Goal: Task Accomplishment & Management: Manage account settings

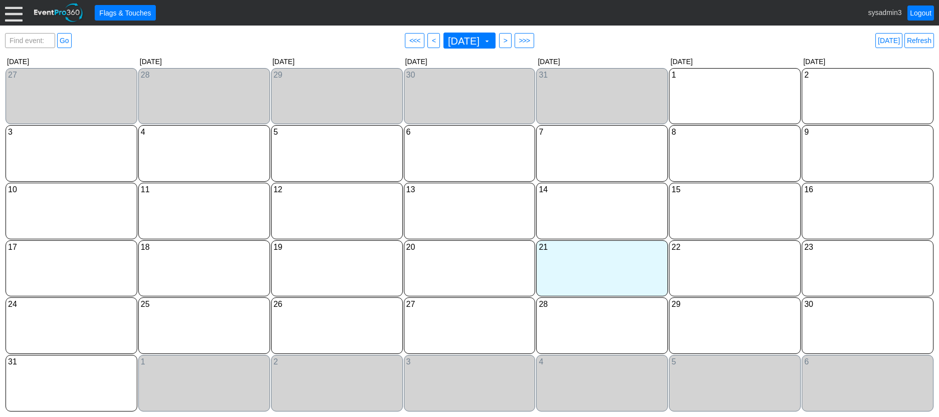
click at [14, 13] on div at bounding box center [14, 13] width 18 height 18
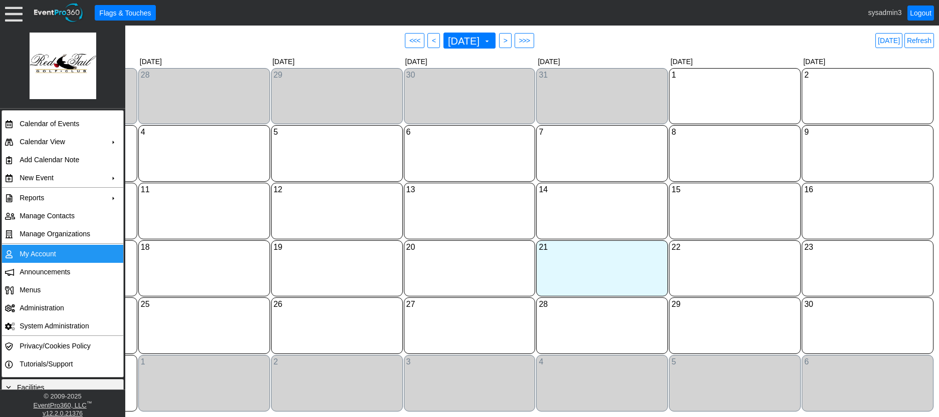
click at [52, 251] on td "My Account" at bounding box center [61, 254] width 90 height 18
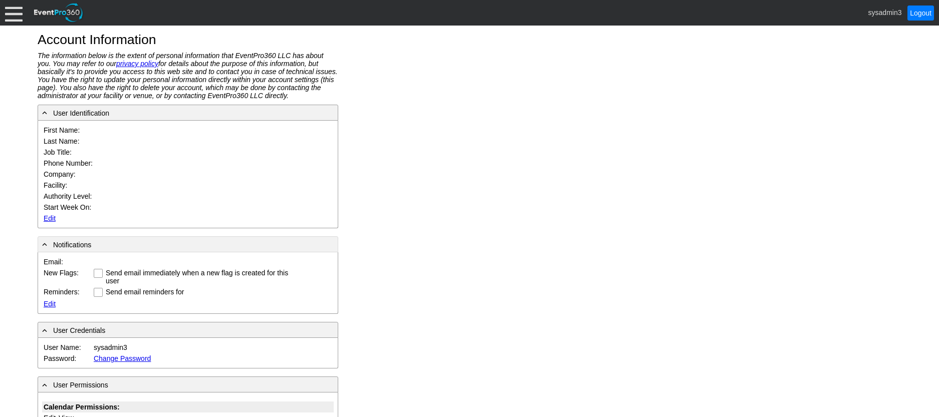
type input "System"
type input "Administrator"
type input "System Administrator"
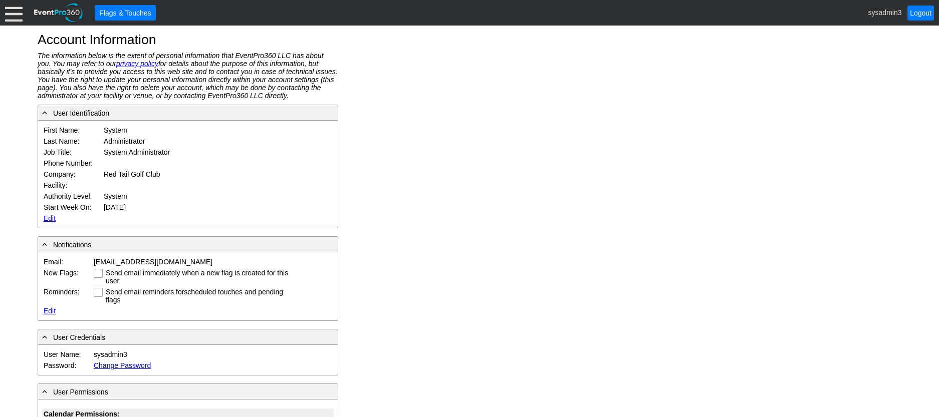
click at [52, 218] on link "Edit" at bounding box center [50, 218] width 12 height 8
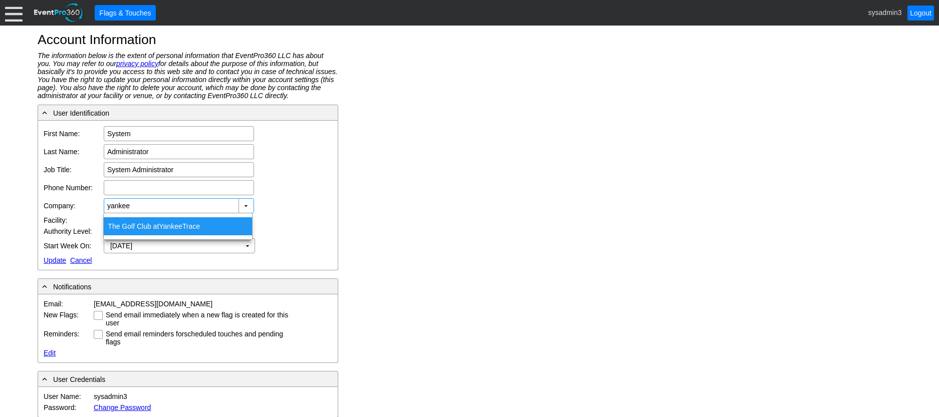
click at [165, 225] on span "Yankee" at bounding box center [170, 226] width 23 height 8
type input "The Golf Club at Yankee Trace"
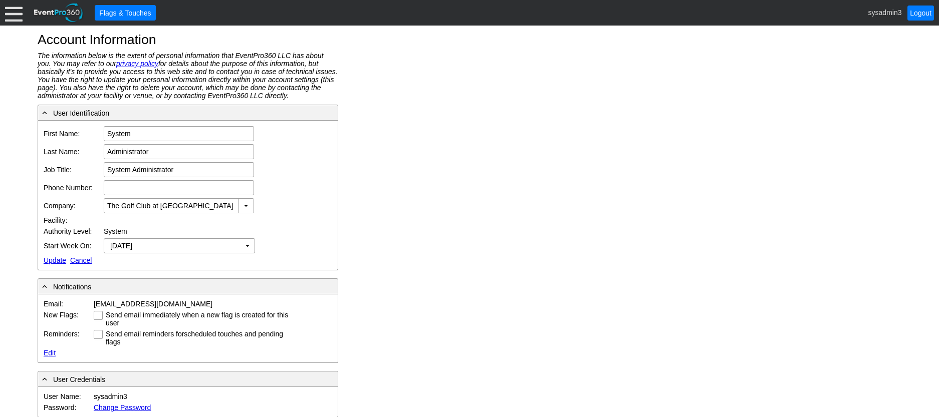
click at [56, 262] on link "Update" at bounding box center [55, 261] width 23 height 8
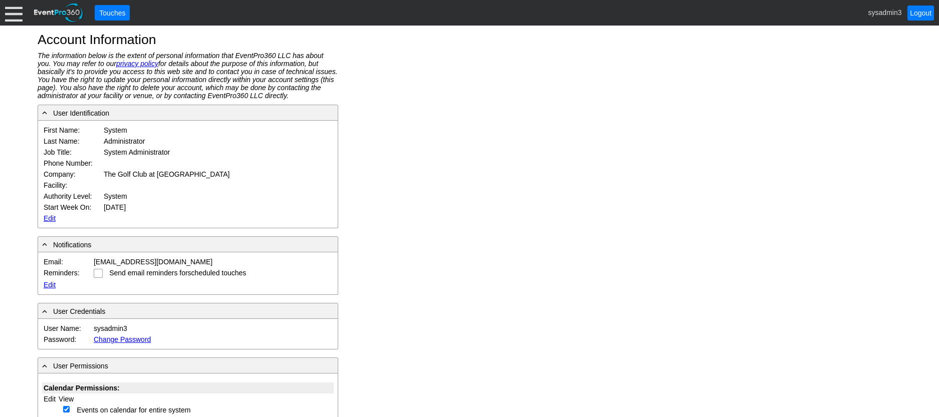
click at [18, 14] on div at bounding box center [14, 13] width 18 height 18
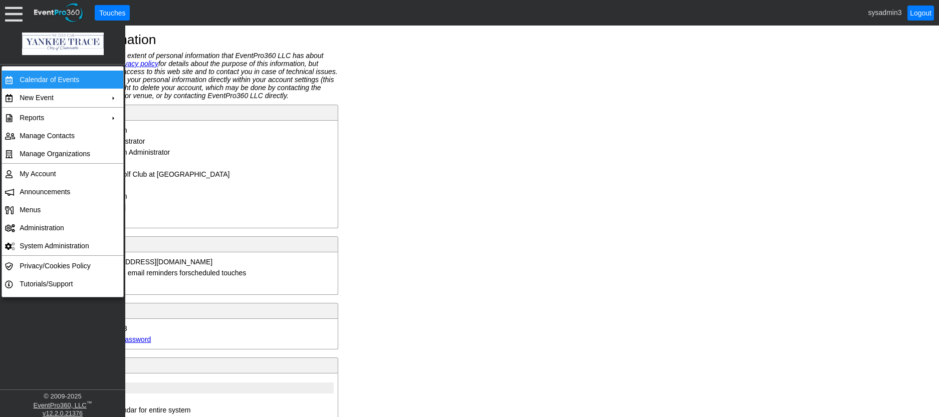
click at [41, 75] on td "Calendar of Events" at bounding box center [61, 80] width 90 height 18
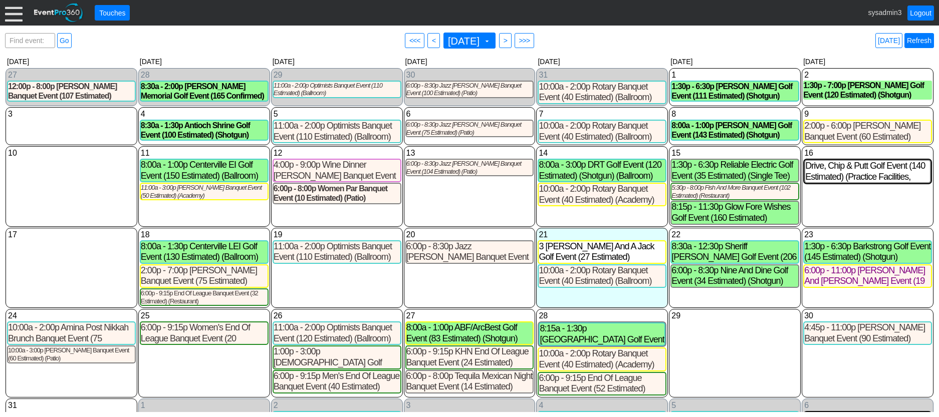
click at [916, 40] on link "Refresh" at bounding box center [919, 40] width 30 height 15
click at [34, 37] on span "Find event: enter title" at bounding box center [30, 46] width 45 height 24
type input "alter"
click at [68, 35] on link "Go" at bounding box center [64, 40] width 15 height 15
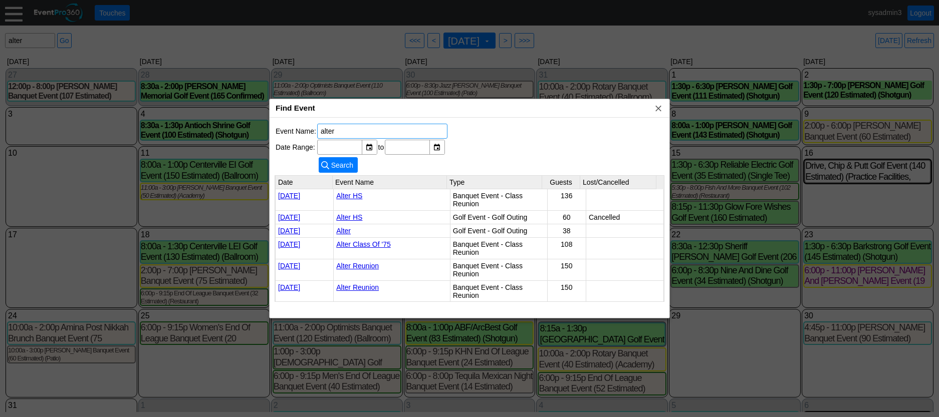
click at [342, 229] on link "Alter" at bounding box center [343, 231] width 15 height 8
click at [661, 109] on span "x" at bounding box center [658, 108] width 10 height 10
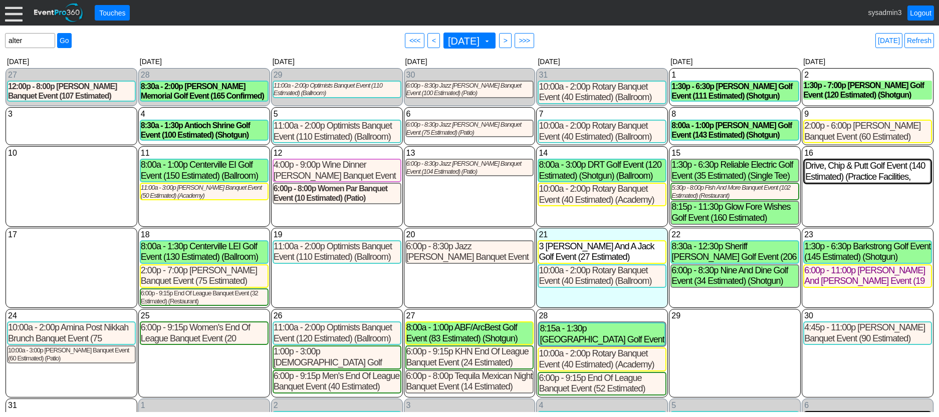
click at [67, 42] on link "Go" at bounding box center [64, 40] width 15 height 15
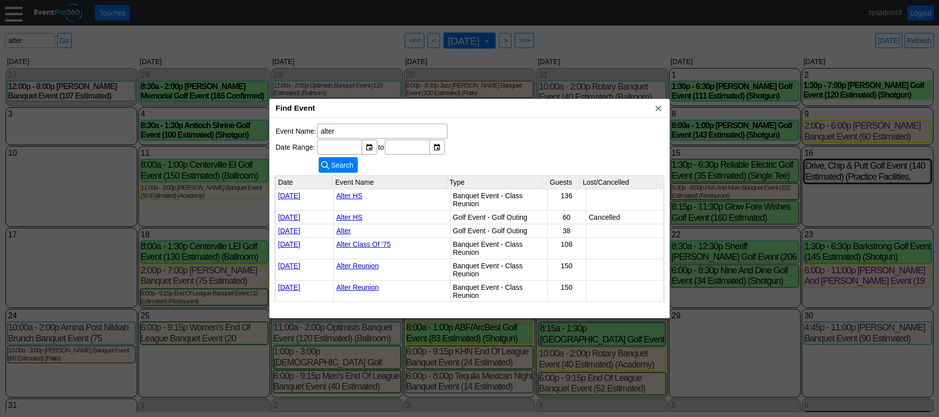
click at [341, 228] on link "Alter" at bounding box center [343, 231] width 15 height 8
click at [344, 228] on link "Alter" at bounding box center [343, 231] width 15 height 8
click at [657, 106] on span "x" at bounding box center [658, 108] width 10 height 10
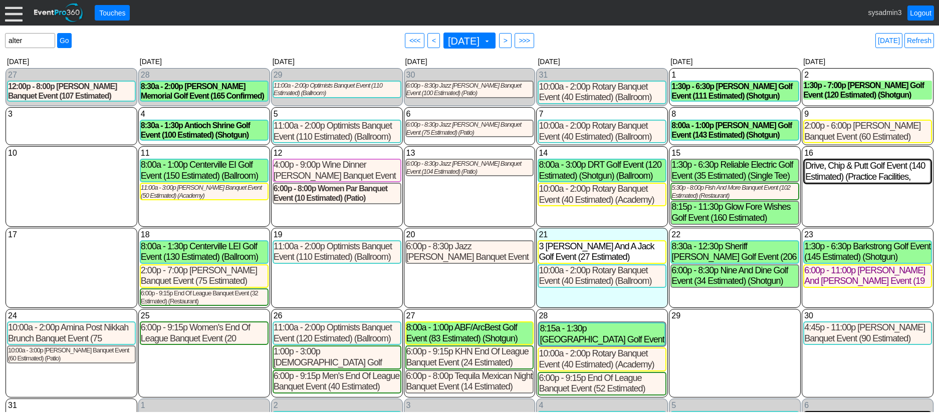
click at [65, 40] on link "Go" at bounding box center [64, 40] width 15 height 15
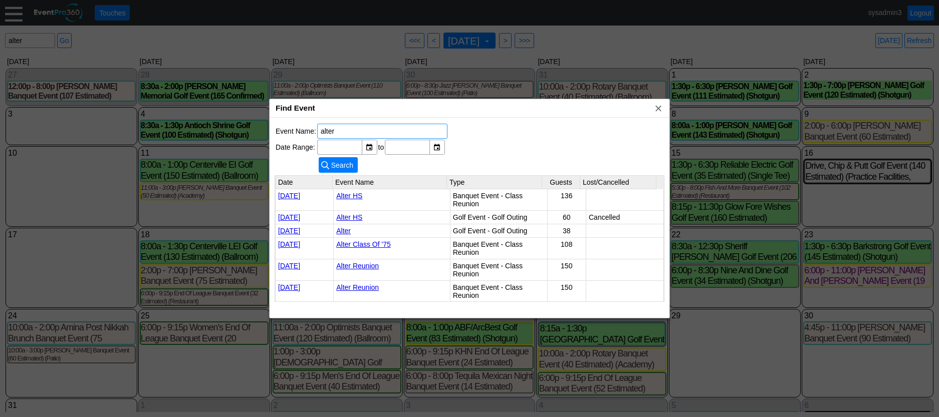
click at [339, 229] on link "Alter" at bounding box center [343, 231] width 15 height 8
click at [659, 106] on span "x" at bounding box center [658, 108] width 10 height 10
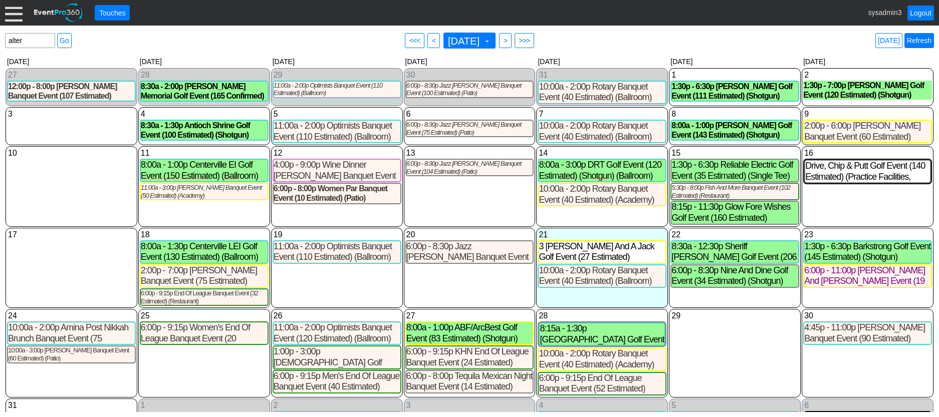
click at [928, 43] on link "Refresh" at bounding box center [919, 40] width 30 height 15
click at [916, 13] on link "Logout" at bounding box center [920, 13] width 27 height 15
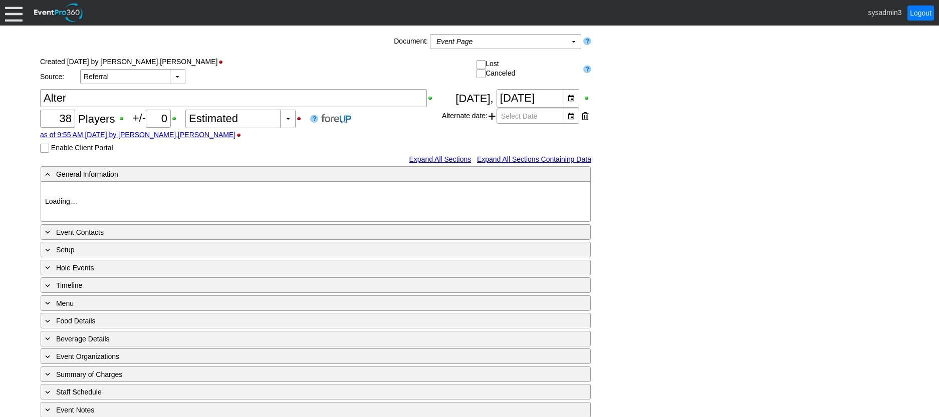
type input "Yankee Trace"
type input "Golf Outing"
type input "Scramble"
type input "Sequential"
type input "Gold"
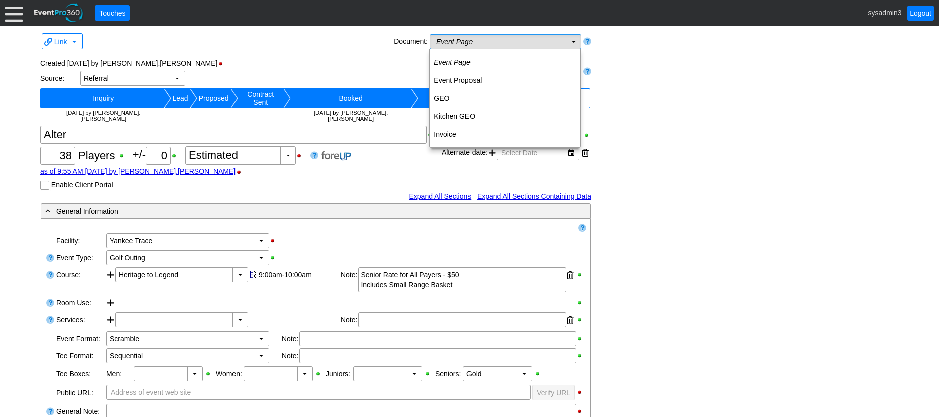
click at [552, 43] on td "Event Page Χ" at bounding box center [498, 42] width 136 height 14
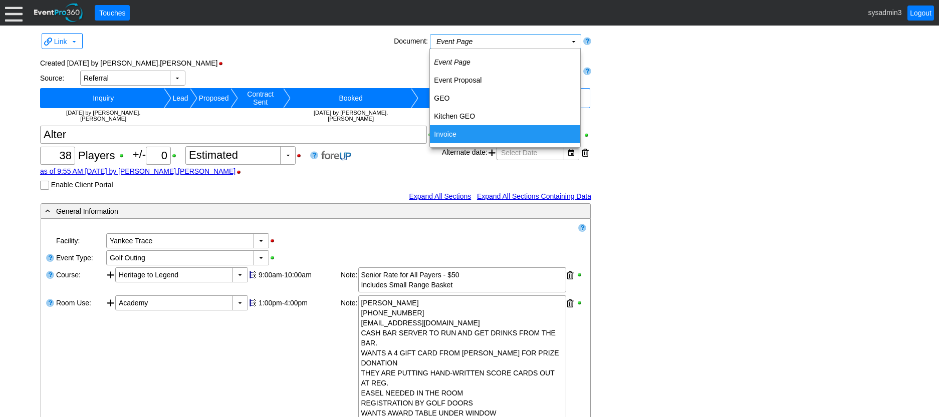
click at [451, 137] on td "Invoice" at bounding box center [505, 134] width 150 height 18
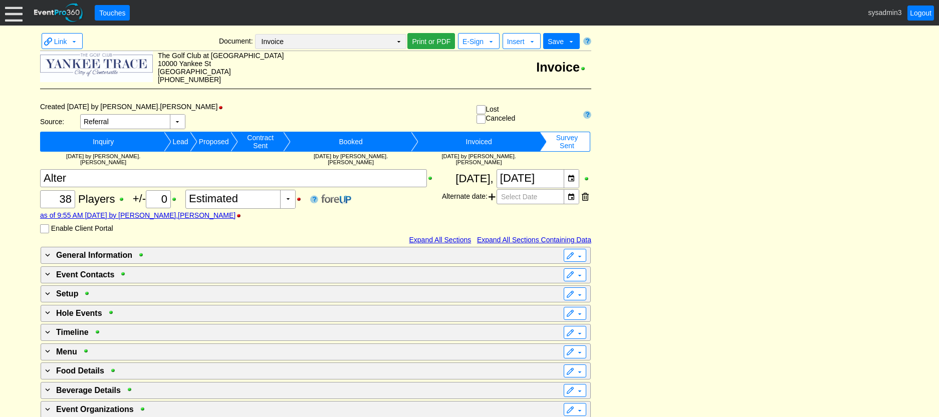
click at [401, 40] on td "▼" at bounding box center [399, 42] width 14 height 14
click at [642, 121] on div "Link ▼ Document: Invoice Χ ▼ ● Print or PDF E-Sign ▼ Insert ▼ Save ▼ Delete ▼" at bounding box center [470, 268] width 864 height 475
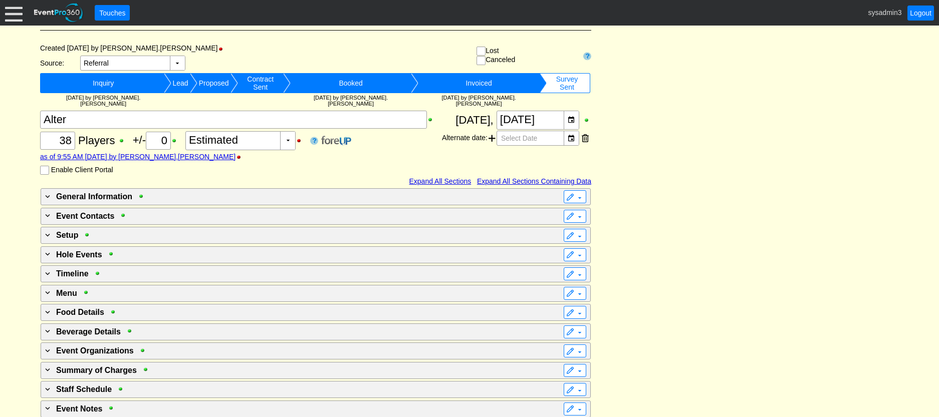
scroll to position [77, 0]
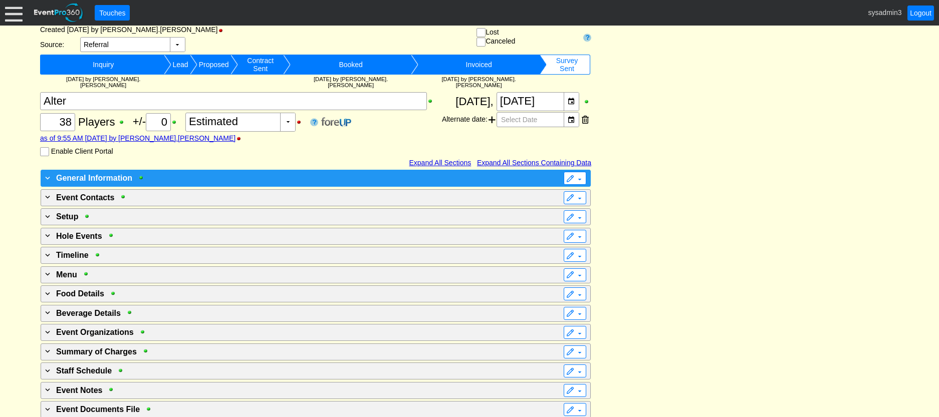
click at [299, 172] on div "+ General Information" at bounding box center [295, 178] width 504 height 12
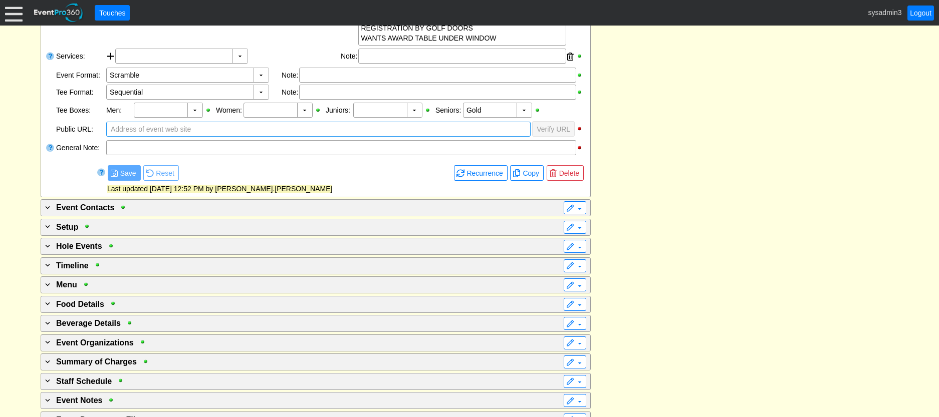
scroll to position [421, 0]
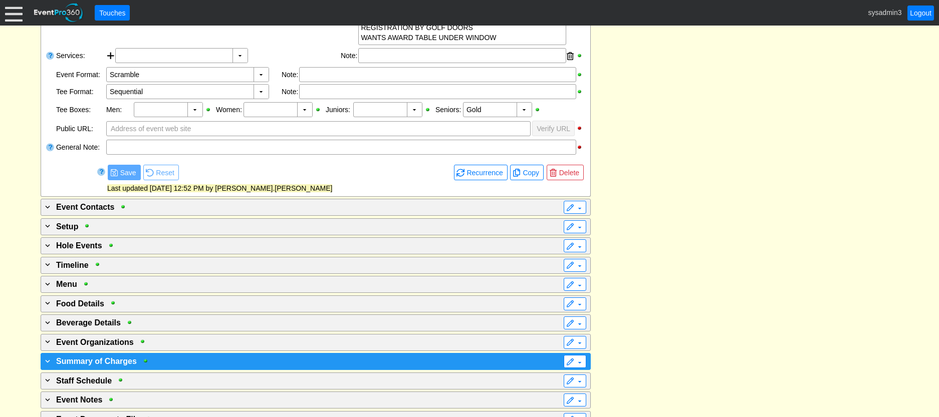
click at [323, 355] on div "+ Summary of Charges" at bounding box center [295, 361] width 504 height 12
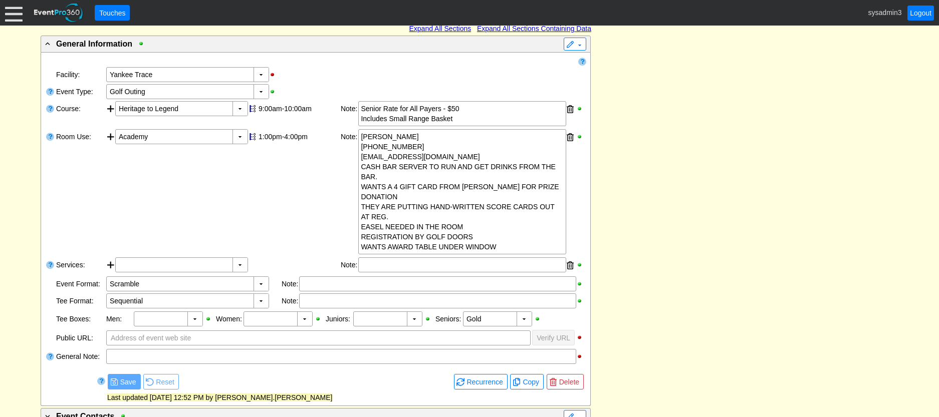
scroll to position [0, 0]
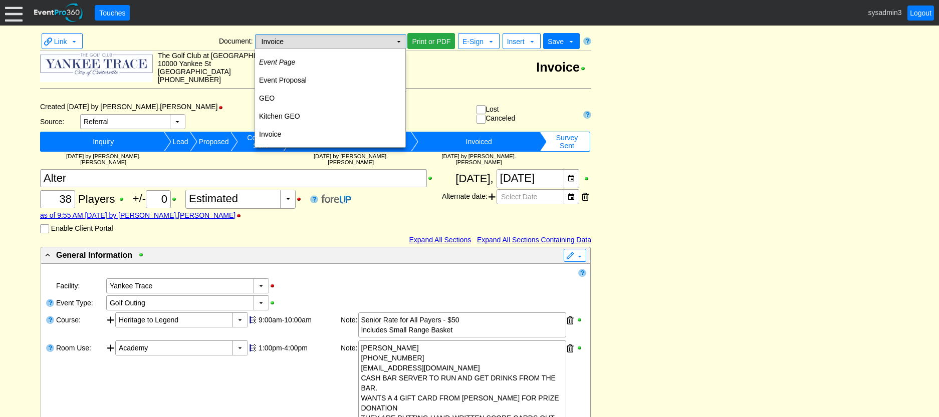
click at [398, 42] on td "▼" at bounding box center [399, 42] width 14 height 14
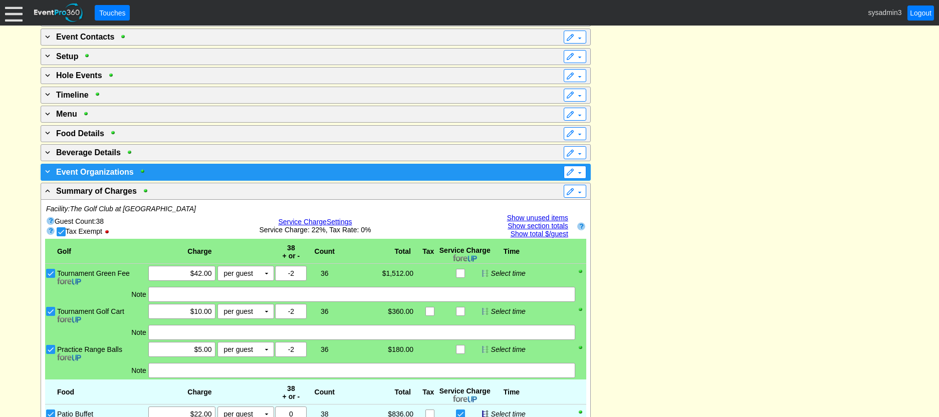
scroll to position [601, 0]
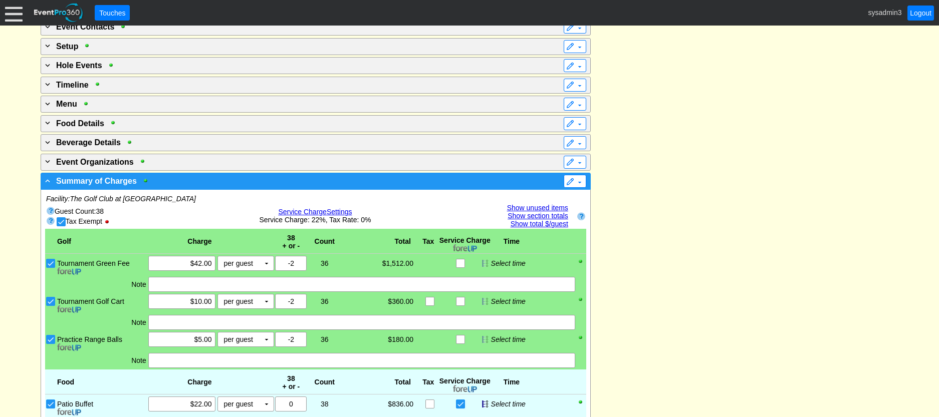
click at [419, 175] on div "- Summary of Charges" at bounding box center [295, 181] width 504 height 12
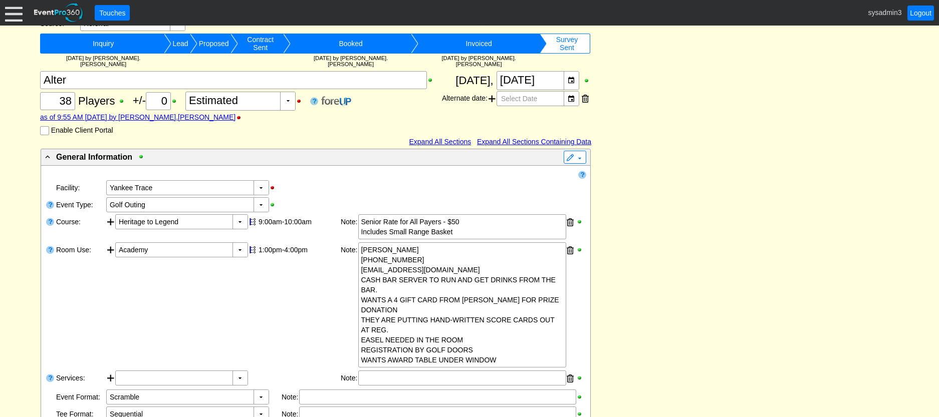
scroll to position [0, 0]
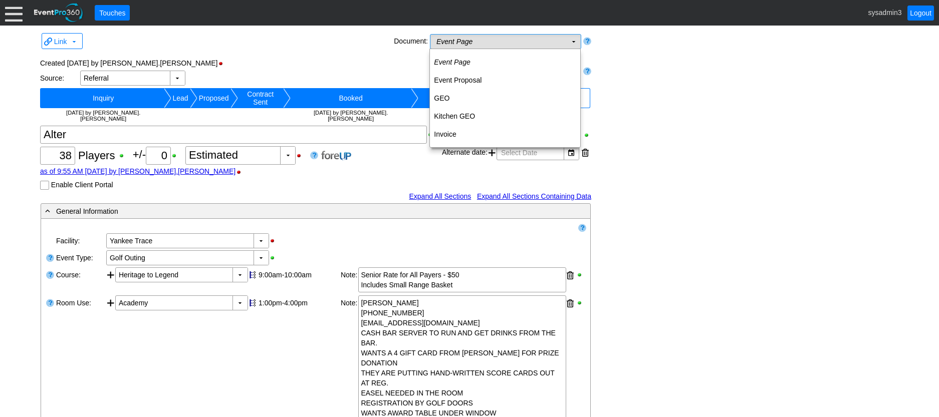
click at [531, 42] on td "Event Page Χ" at bounding box center [498, 42] width 136 height 14
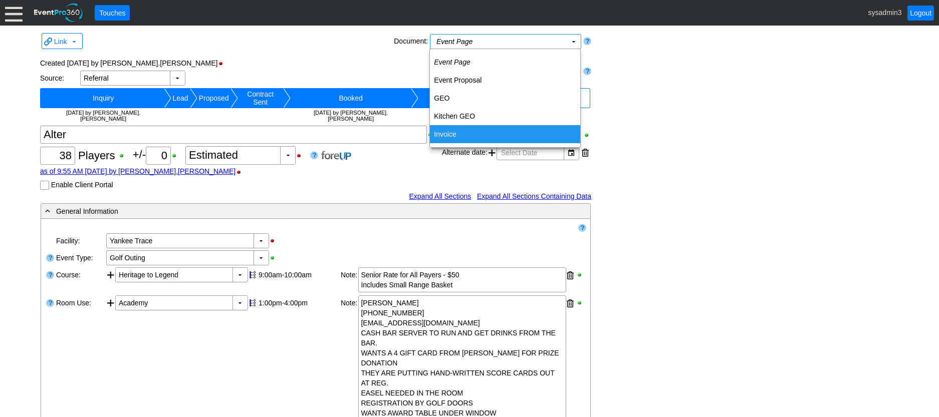
click at [457, 128] on td "Invoice" at bounding box center [505, 134] width 150 height 18
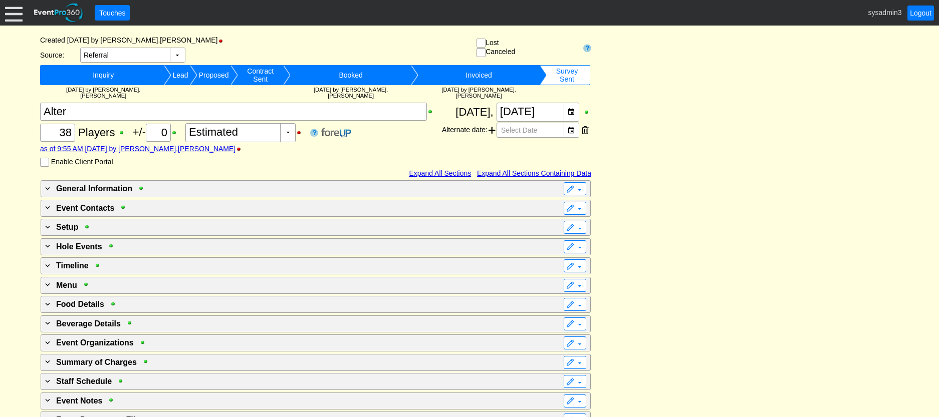
scroll to position [77, 0]
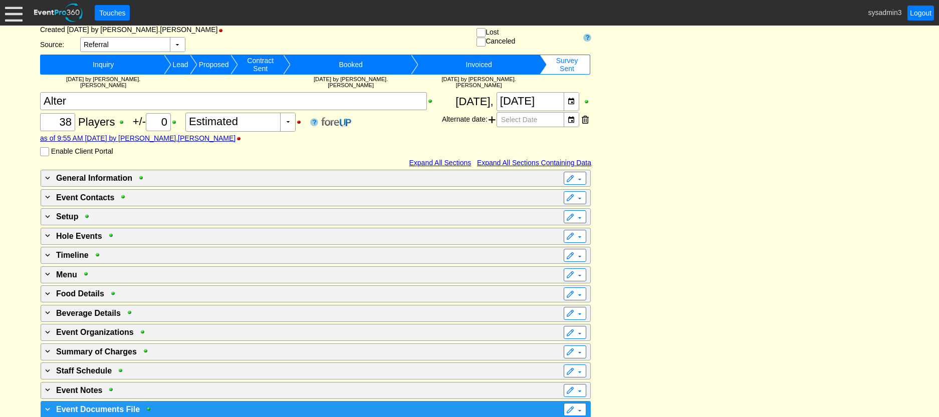
click at [275, 403] on div "+ Event Documents File" at bounding box center [295, 409] width 504 height 12
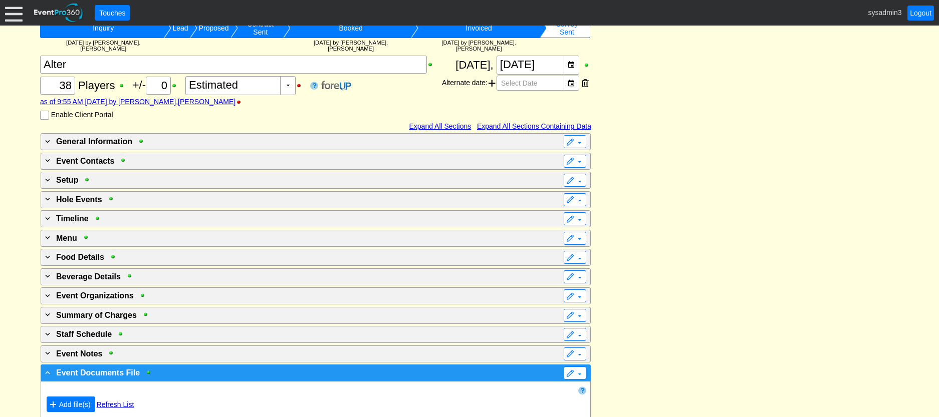
click at [288, 367] on div "- Event Documents File" at bounding box center [295, 373] width 504 height 12
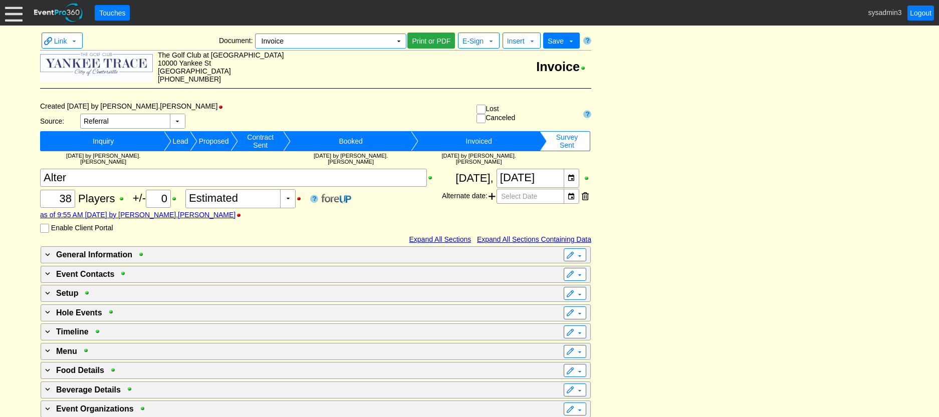
scroll to position [0, 0]
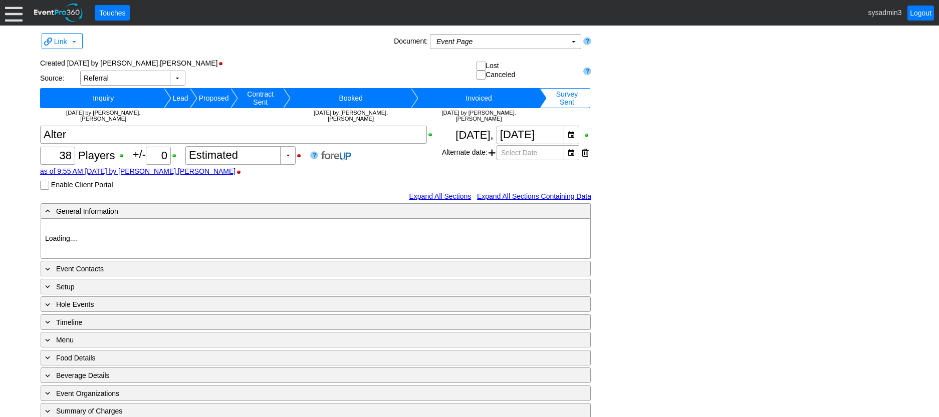
type input "Yankee Trace"
type input "Golf Outing"
type input "Scramble"
type input "Sequential"
type input "Gold"
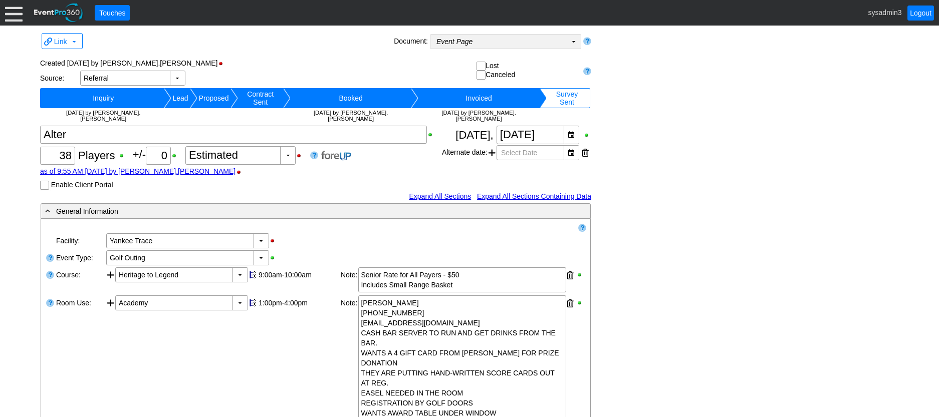
click at [572, 41] on td "▼" at bounding box center [574, 42] width 14 height 14
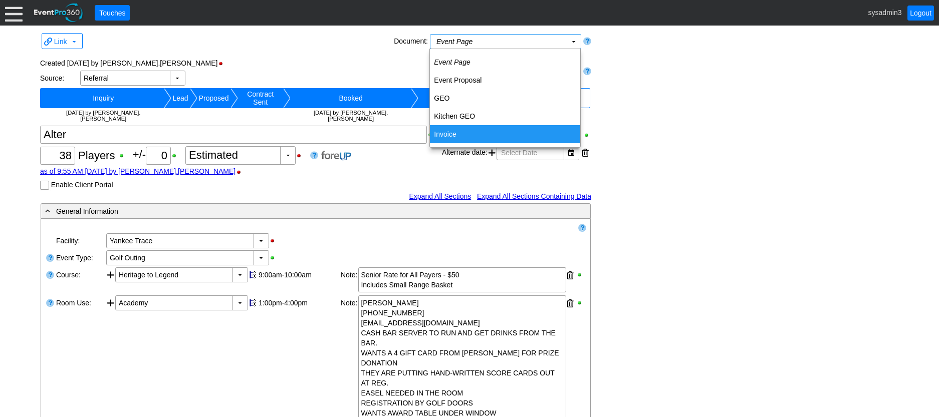
click at [449, 136] on td "Invoice" at bounding box center [505, 134] width 150 height 18
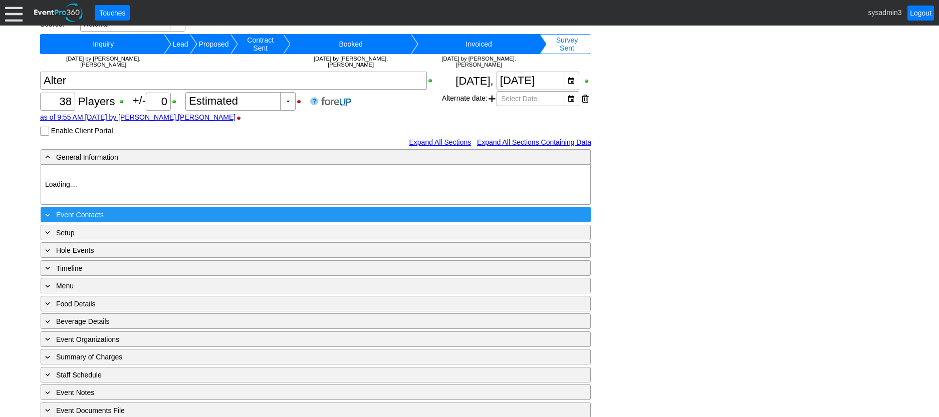
type input "Yankee Trace"
type input "Golf Outing"
type input "Scramble"
type input "Sequential"
type input "Gold"
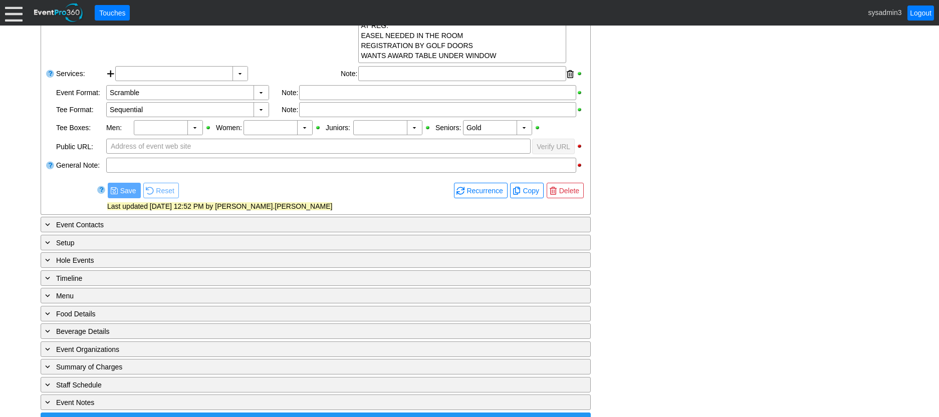
click at [297, 415] on div "+ Event Documents File" at bounding box center [295, 421] width 504 height 12
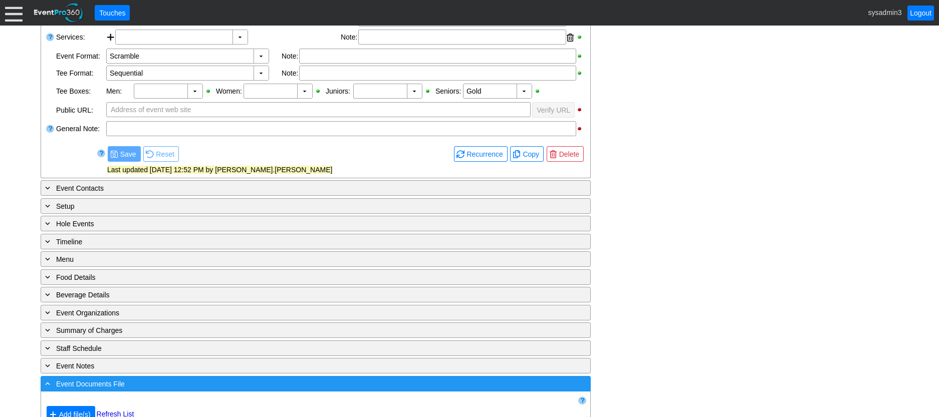
click at [310, 378] on div "- Event Documents File" at bounding box center [295, 384] width 504 height 12
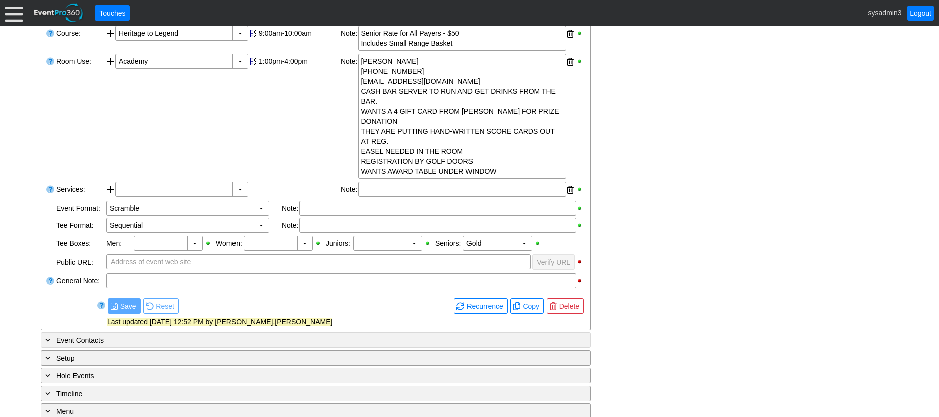
scroll to position [107, 0]
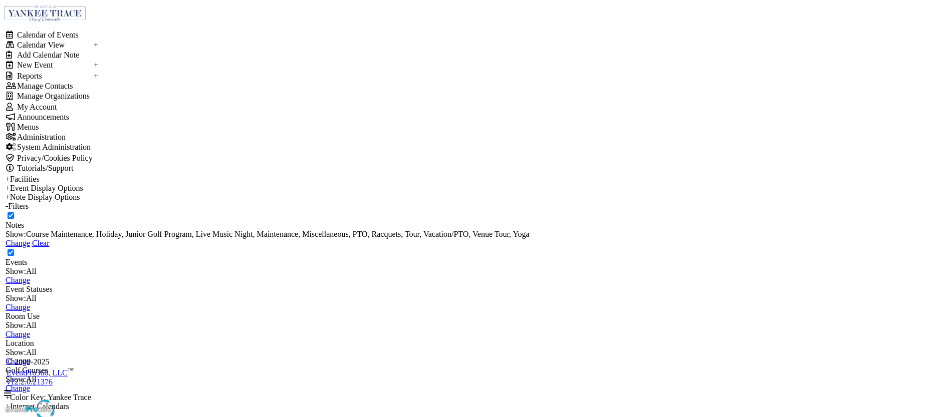
click at [11, 389] on div at bounding box center [7, 393] width 7 height 8
click at [31, 112] on td "My Account" at bounding box center [55, 107] width 77 height 10
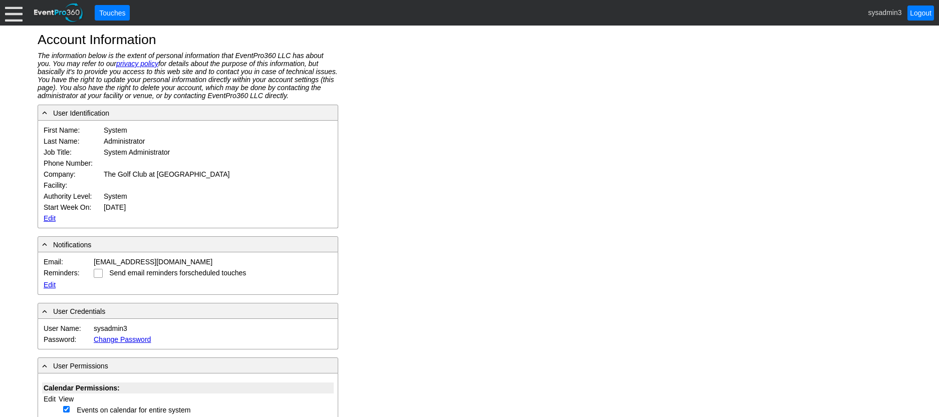
click at [52, 217] on link "Edit" at bounding box center [50, 218] width 12 height 8
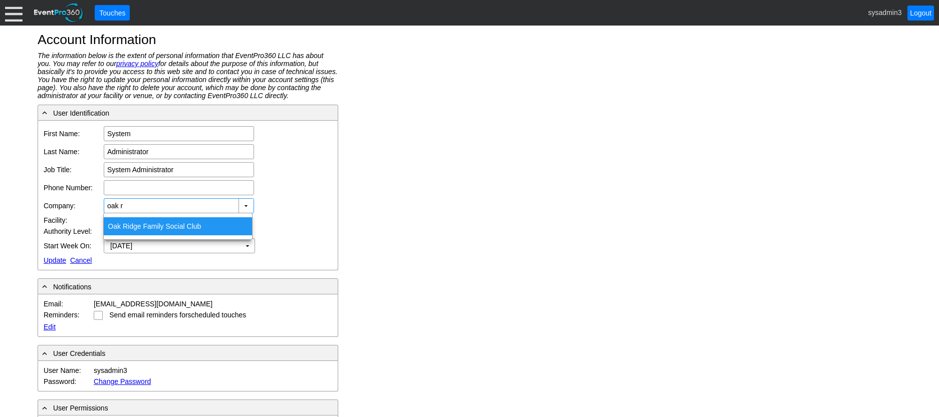
click at [129, 222] on div "Oak R idge Family Social Club" at bounding box center [178, 226] width 148 height 18
type input "Oak Ridge Family Social Club"
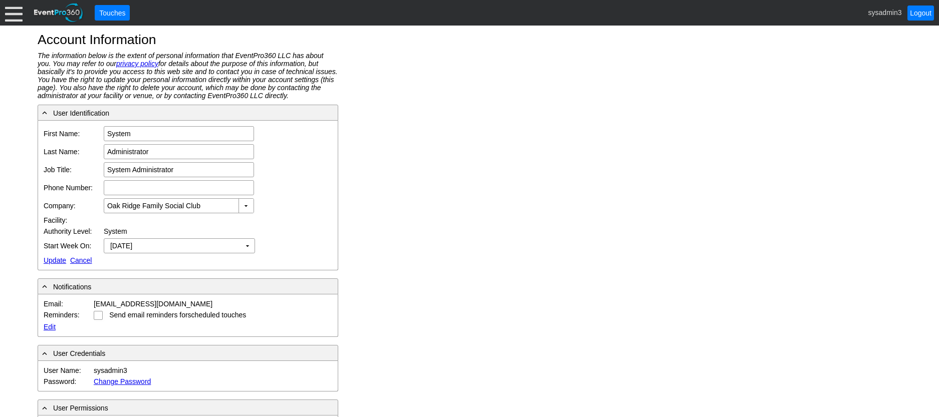
click at [50, 257] on link "Update" at bounding box center [55, 261] width 23 height 8
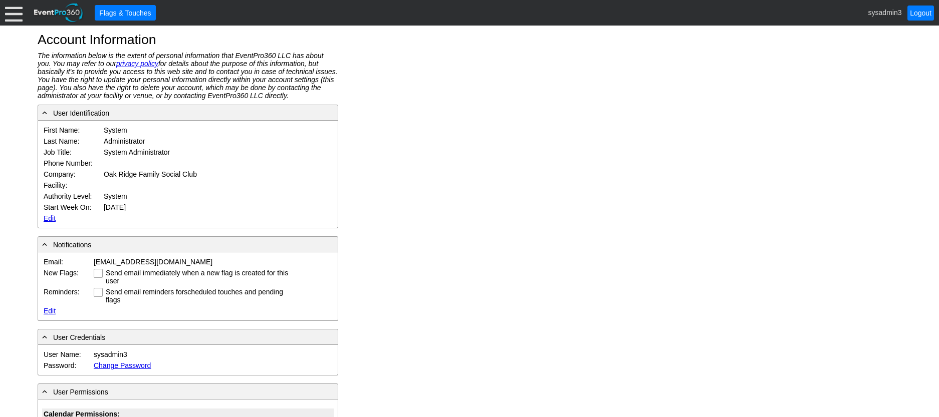
click at [13, 16] on div at bounding box center [14, 13] width 18 height 18
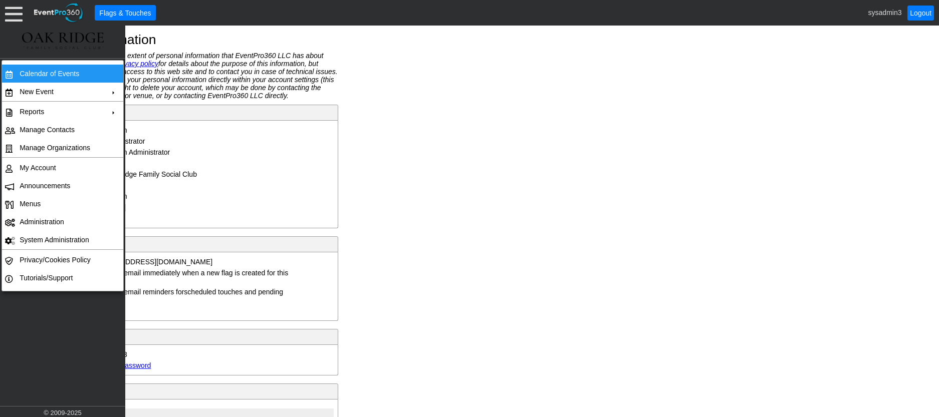
click at [39, 74] on td "Calendar of Events" at bounding box center [61, 74] width 90 height 18
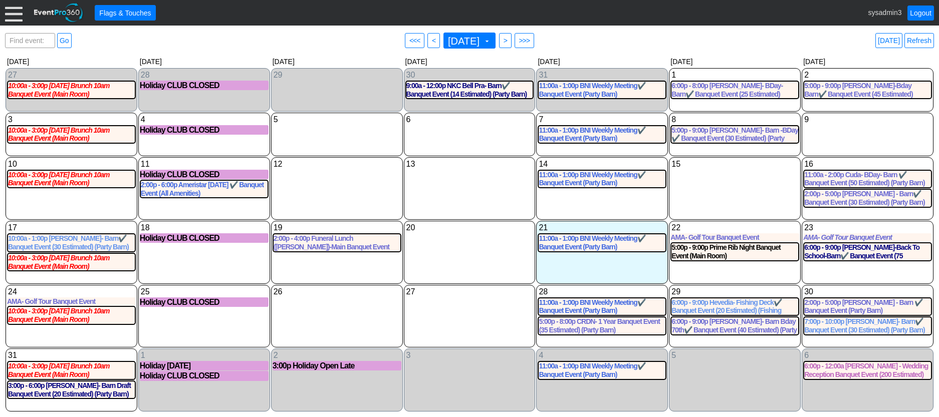
click at [14, 15] on div at bounding box center [14, 13] width 18 height 18
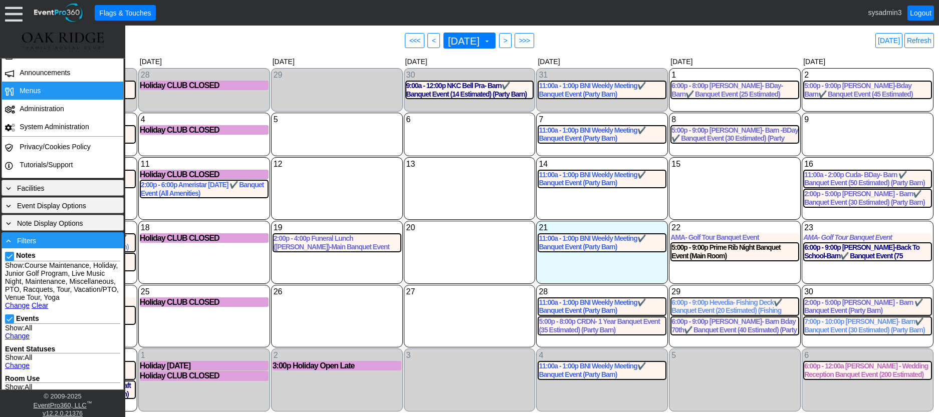
scroll to position [150, 0]
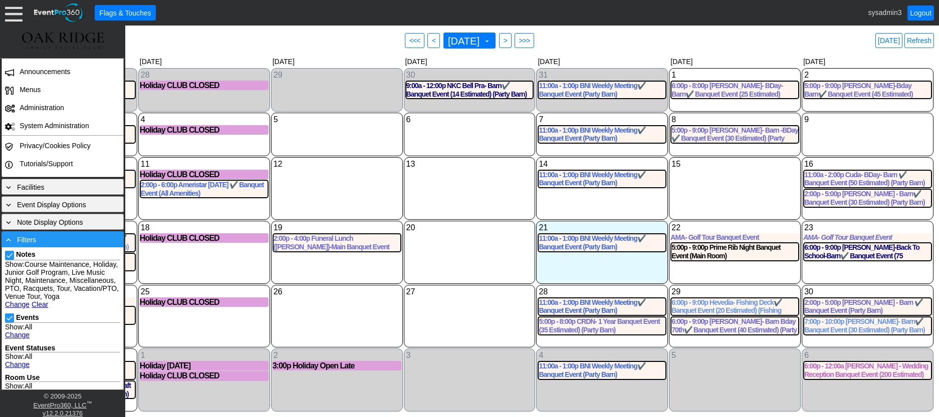
click at [57, 239] on div "- Filters" at bounding box center [62, 239] width 117 height 11
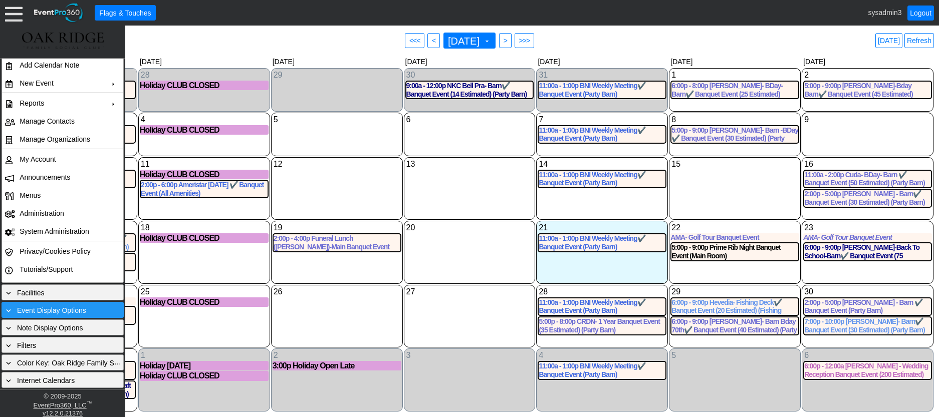
click at [58, 308] on span "Event Display Options" at bounding box center [51, 311] width 69 height 8
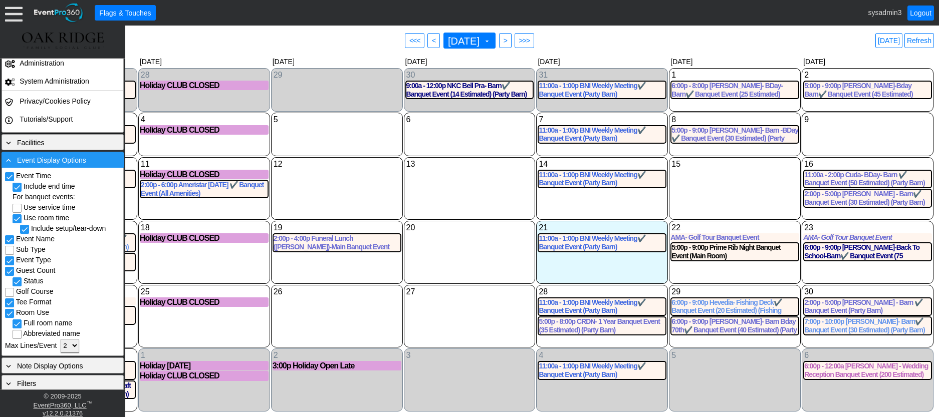
scroll to position [233, 0]
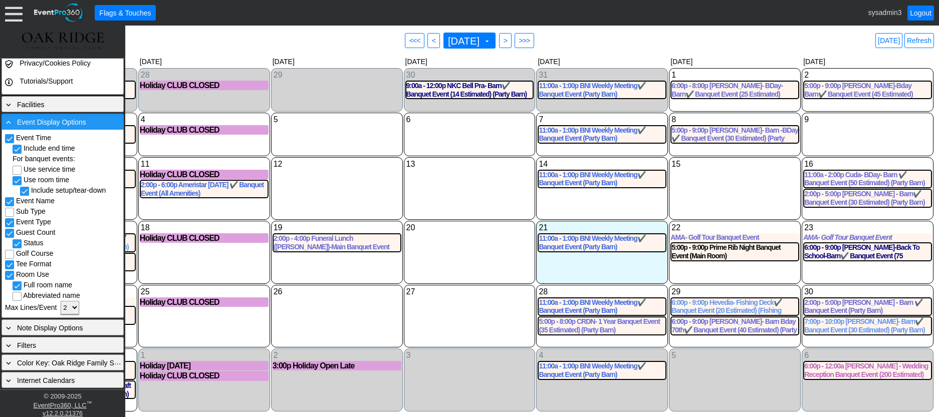
click at [85, 120] on span "Event Display Options" at bounding box center [51, 122] width 69 height 8
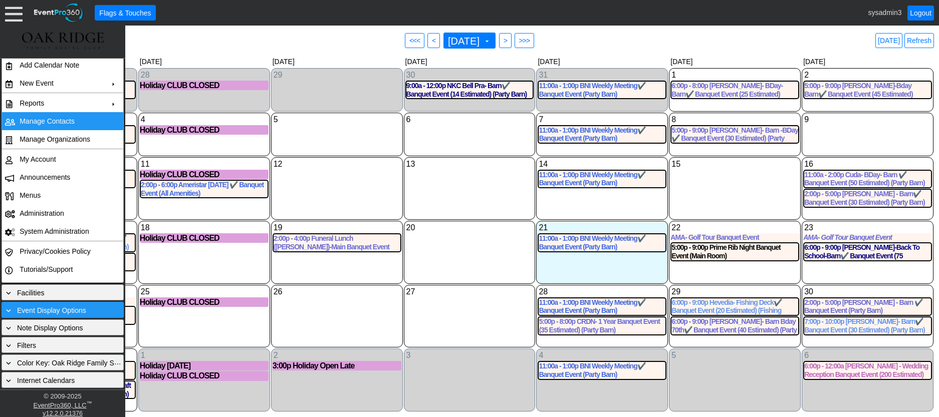
scroll to position [45, 0]
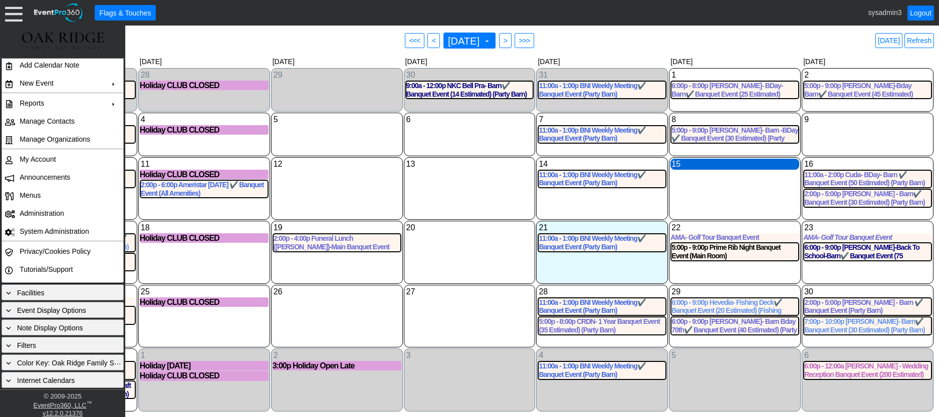
click at [740, 167] on div "15 Friday" at bounding box center [734, 164] width 129 height 11
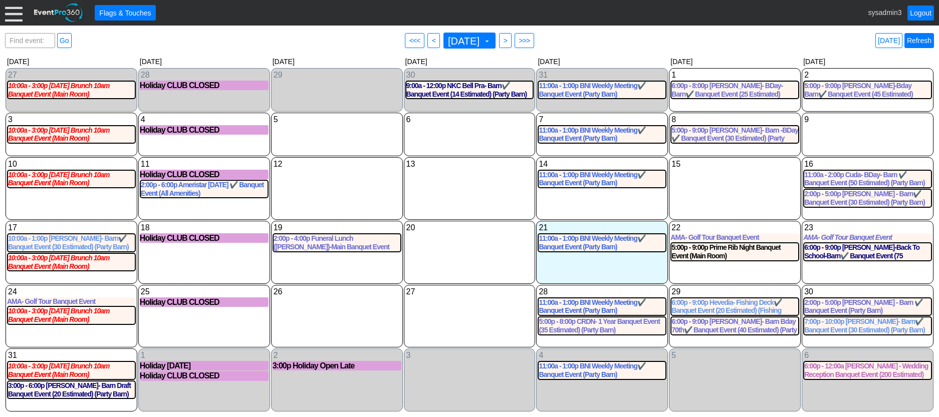
drag, startPoint x: 914, startPoint y: 40, endPoint x: 926, endPoint y: 43, distance: 12.0
click at [926, 43] on link "Refresh" at bounding box center [919, 40] width 30 height 15
click at [921, 11] on link "Logout" at bounding box center [920, 13] width 27 height 15
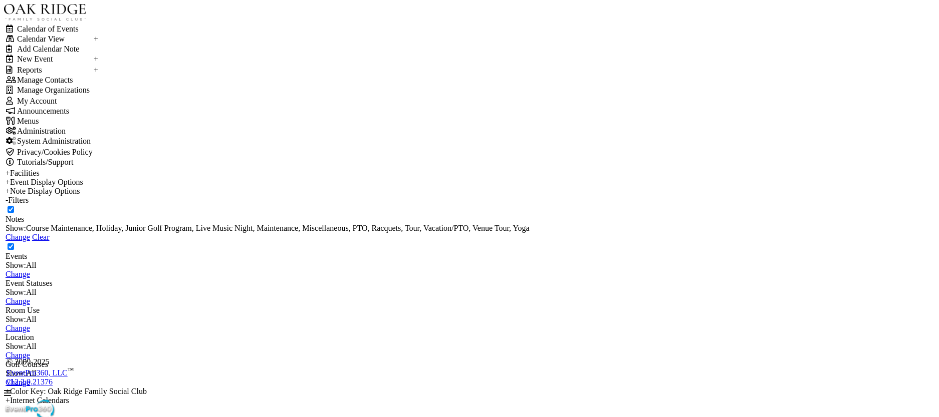
click at [11, 389] on div at bounding box center [7, 393] width 7 height 8
click at [36, 106] on td "My Account" at bounding box center [55, 101] width 77 height 10
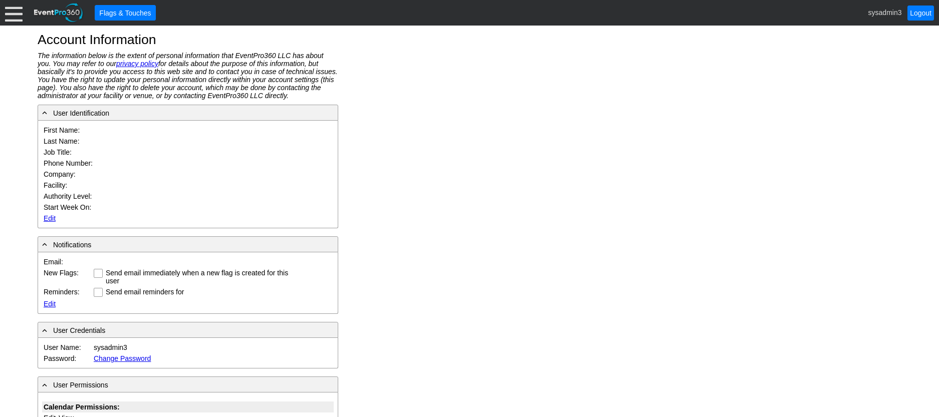
type input "System"
type input "Administrator"
type input "System Administrator"
click at [48, 219] on link "Edit" at bounding box center [50, 218] width 12 height 8
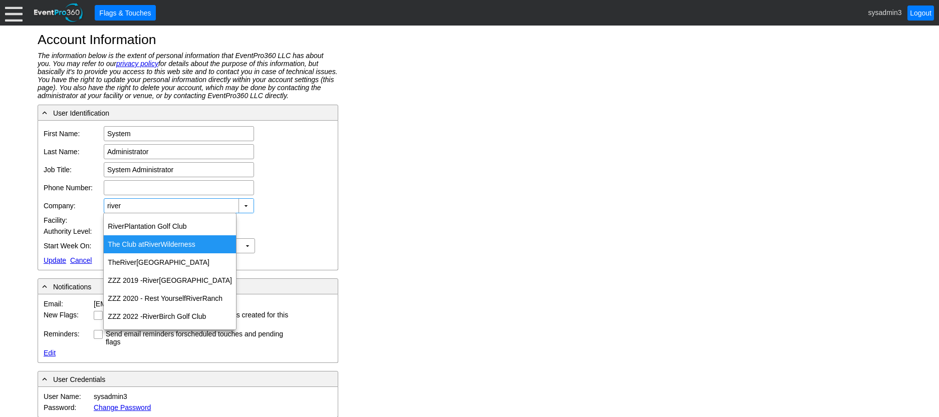
click at [129, 242] on div "The Club at [GEOGRAPHIC_DATA]" at bounding box center [170, 244] width 132 height 18
type input "The Club at [GEOGRAPHIC_DATA]"
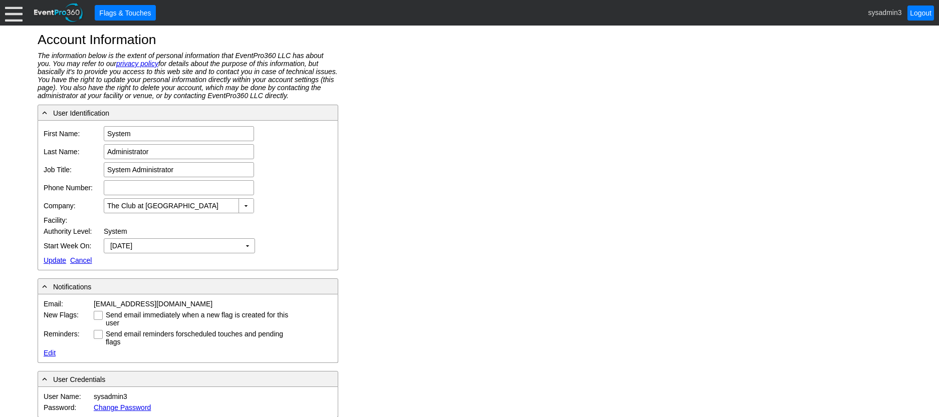
click at [59, 259] on link "Update" at bounding box center [55, 261] width 23 height 8
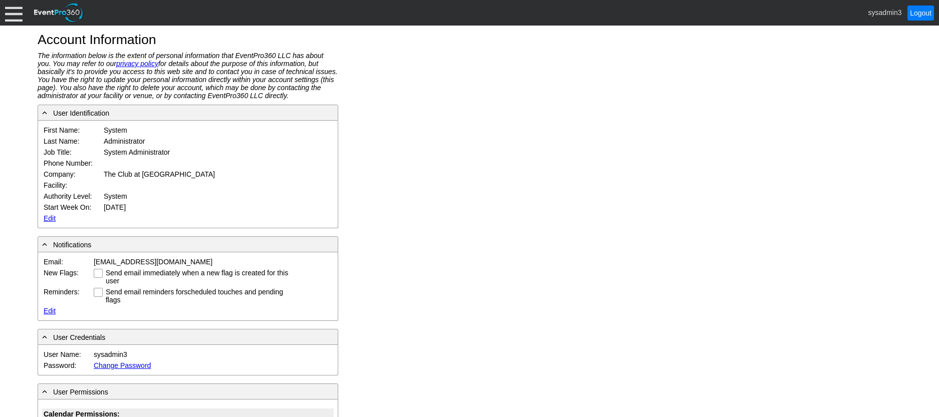
click at [13, 9] on div at bounding box center [14, 13] width 18 height 18
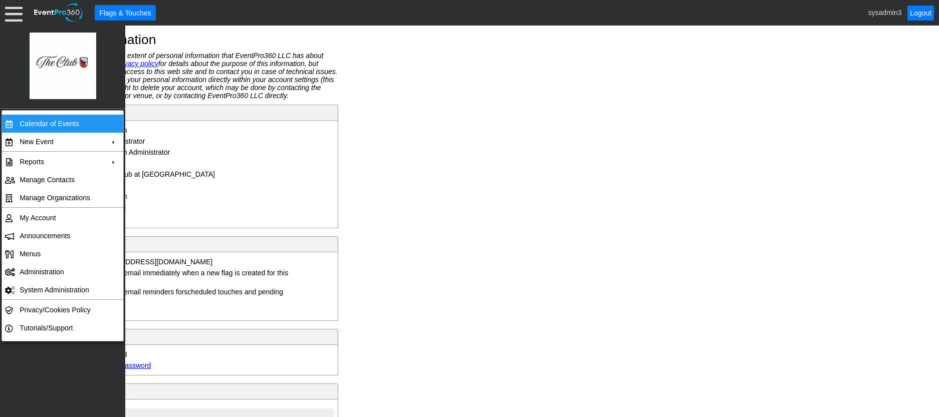
click at [53, 118] on td "Calendar of Events" at bounding box center [61, 124] width 90 height 18
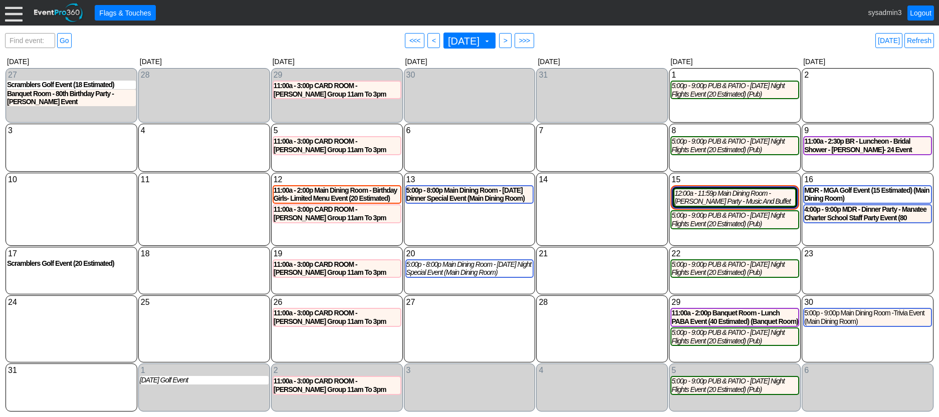
click at [10, 12] on div at bounding box center [14, 13] width 18 height 18
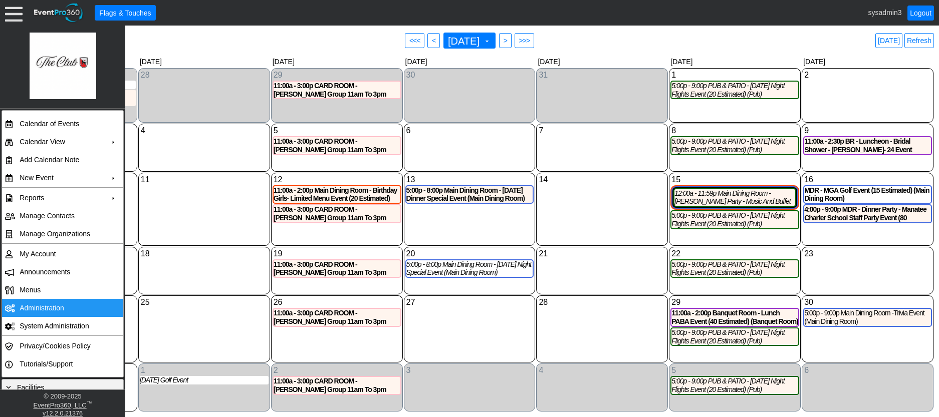
click at [40, 307] on td "Administration" at bounding box center [61, 308] width 90 height 18
click at [926, 37] on link "Refresh" at bounding box center [919, 40] width 30 height 15
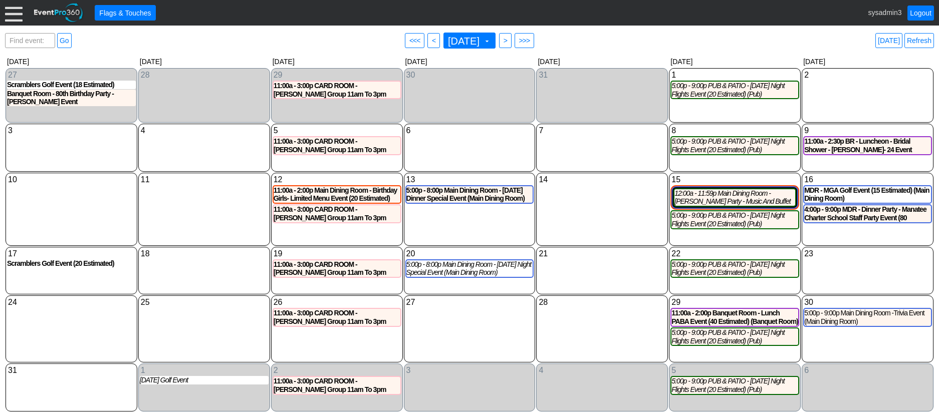
click at [923, 10] on link "Logout" at bounding box center [920, 13] width 27 height 15
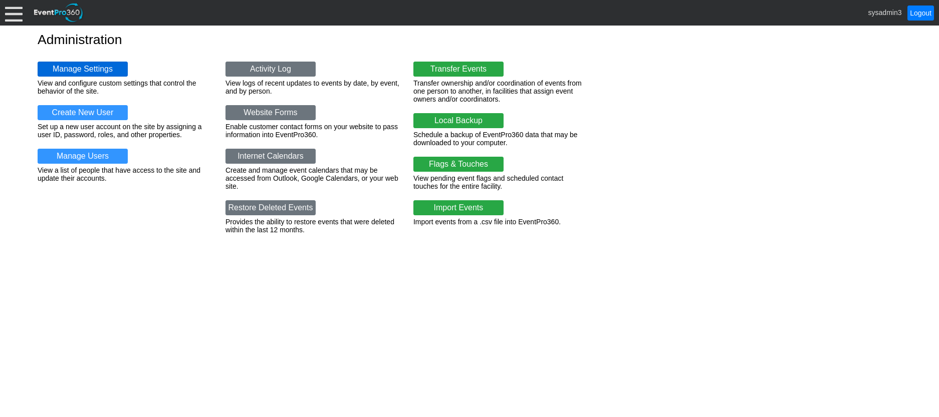
click at [94, 66] on link "Manage Settings" at bounding box center [83, 69] width 90 height 15
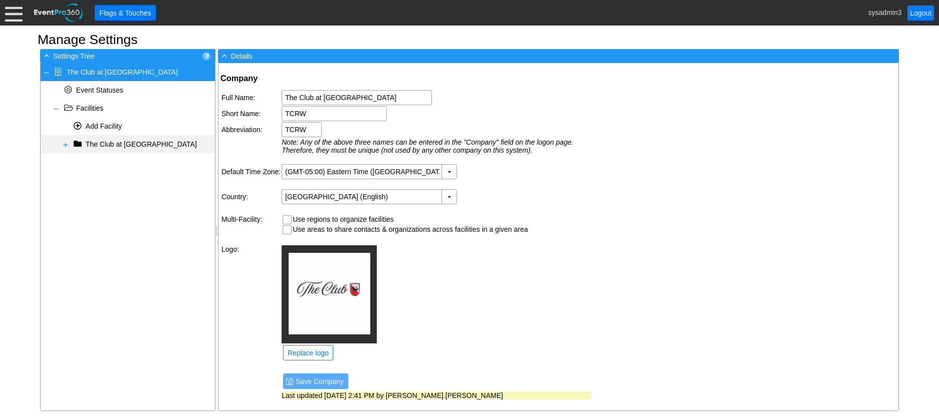
click at [65, 146] on span at bounding box center [66, 145] width 8 height 8
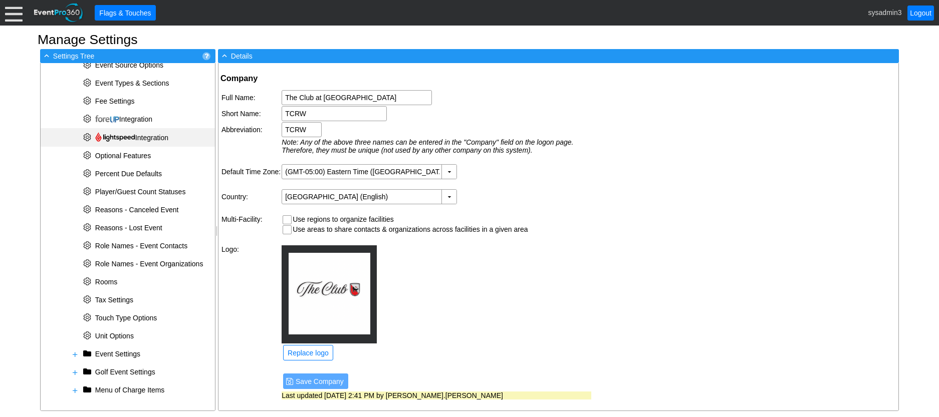
scroll to position [315, 0]
click at [133, 120] on span "Integration" at bounding box center [123, 118] width 57 height 8
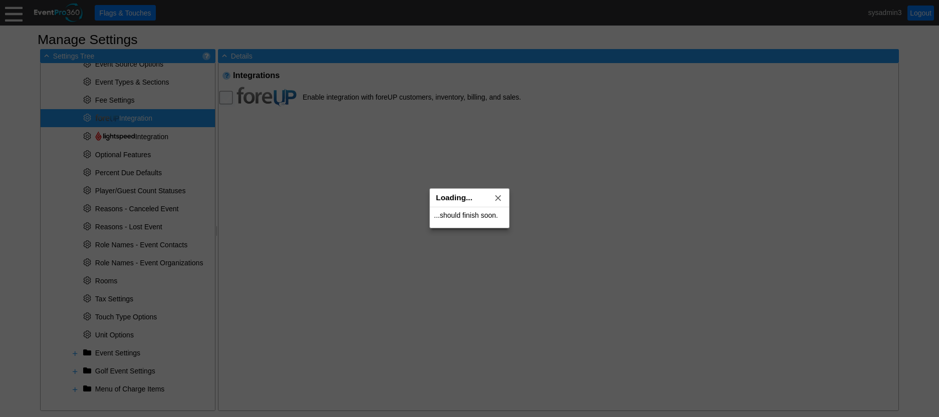
checkbox input "true"
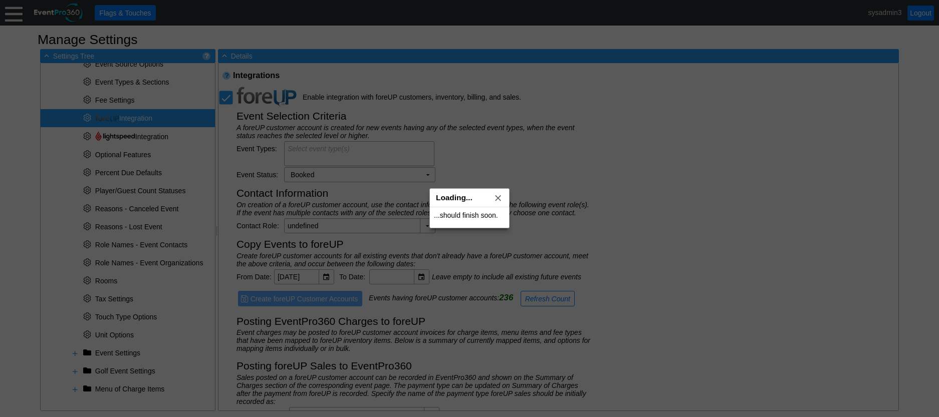
type textarea "Golf Event (All); Event (All)"
type input "foreUP Sale"
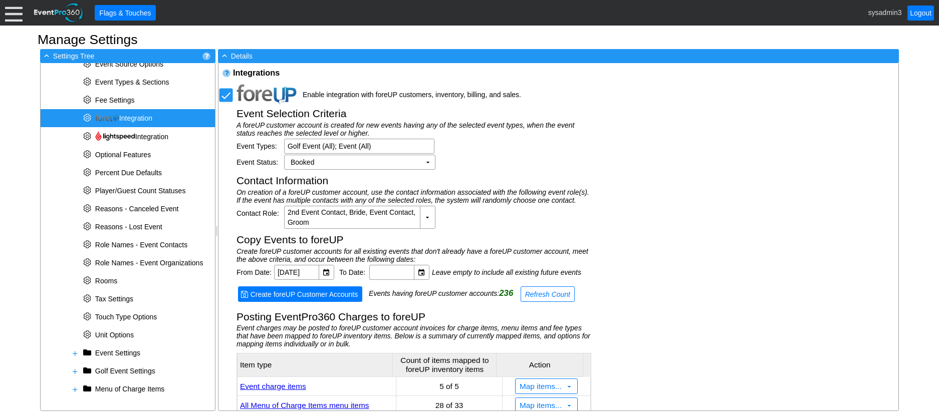
scroll to position [0, 0]
